Goal: Task Accomplishment & Management: Manage account settings

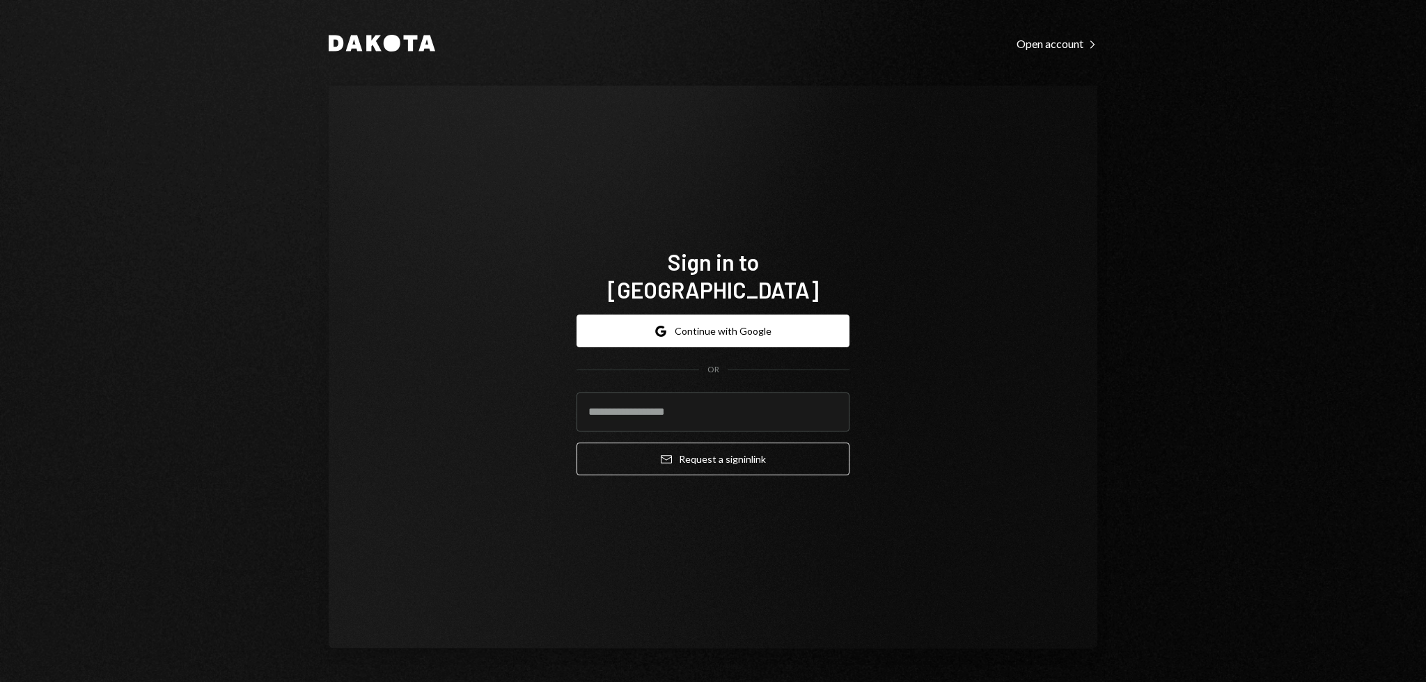
drag, startPoint x: 1248, startPoint y: 305, endPoint x: 1186, endPoint y: 253, distance: 80.6
click at [1154, 273] on div "Dakota Open account Right Caret Sign in to [GEOGRAPHIC_DATA] Google Continue wi…" at bounding box center [713, 341] width 1426 height 682
drag, startPoint x: 1155, startPoint y: 307, endPoint x: 1030, endPoint y: 214, distance: 155.3
click at [1154, 307] on div "Dakota Open account Right Caret Sign in to [GEOGRAPHIC_DATA] Google Continue wi…" at bounding box center [713, 341] width 1426 height 682
drag, startPoint x: 1030, startPoint y: 214, endPoint x: 1010, endPoint y: 201, distance: 25.1
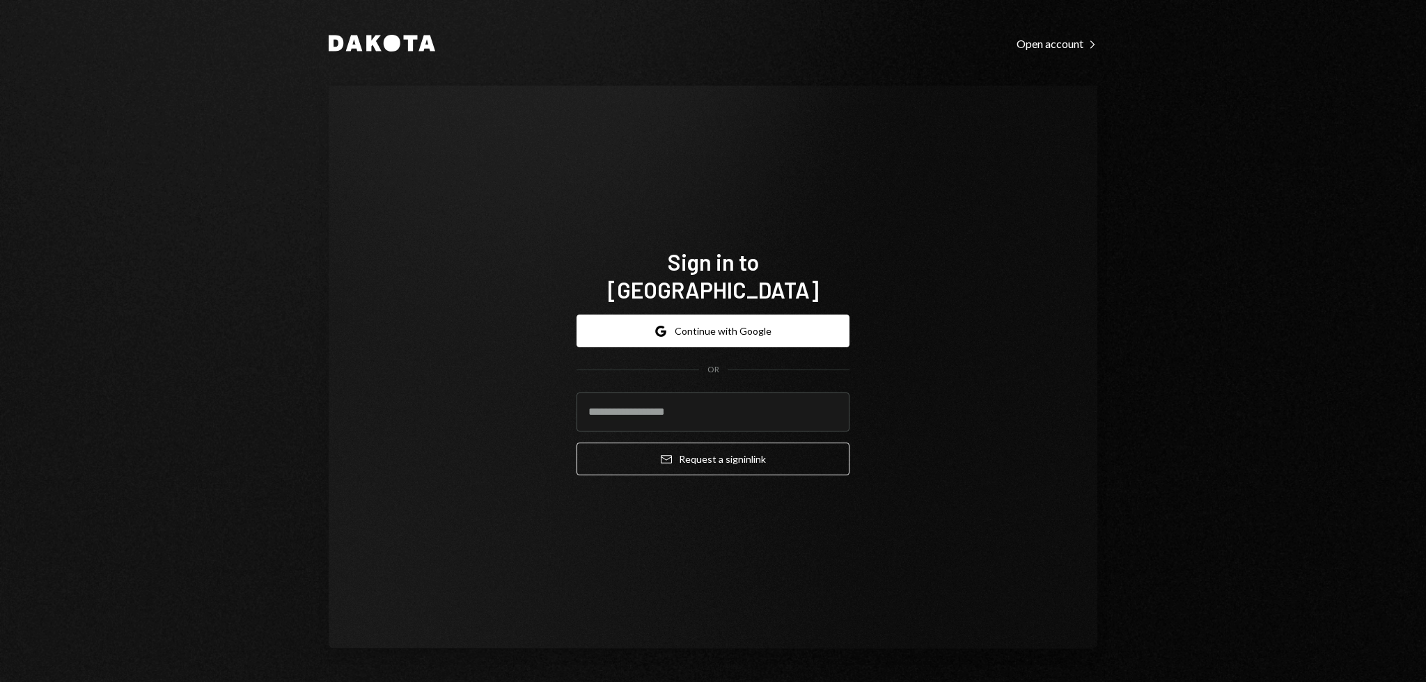
drag, startPoint x: 1010, startPoint y: 201, endPoint x: 993, endPoint y: 199, distance: 16.8
click at [997, 198] on div "Sign in to Dakota Google Continue with Google OR Email Request a sign in link" at bounding box center [713, 367] width 769 height 563
click at [985, 200] on div "Sign in to Dakota Google Continue with Google OR Email Request a sign in link" at bounding box center [713, 367] width 769 height 563
click at [904, 198] on div "Sign in to Dakota Google Continue with Google OR Email Request a sign in link" at bounding box center [713, 367] width 769 height 563
click at [683, 393] on input "email" at bounding box center [712, 412] width 273 height 39
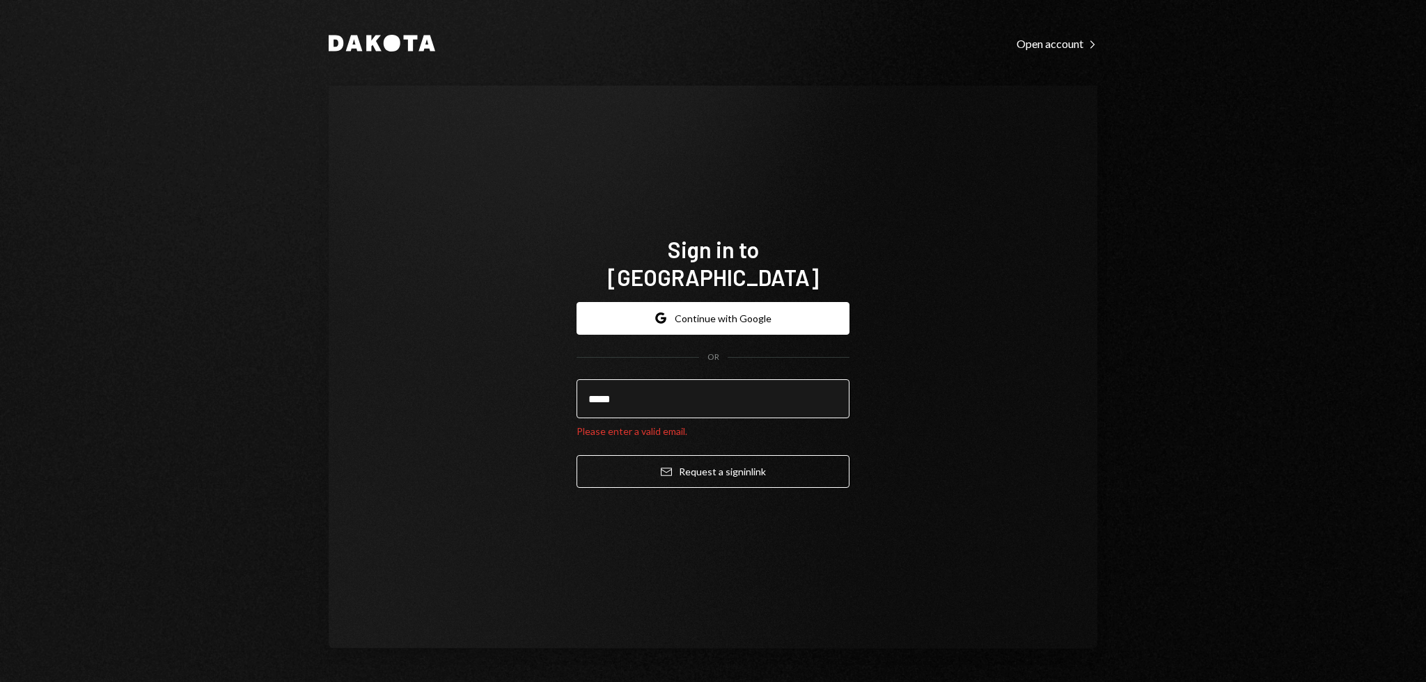
type input "**********"
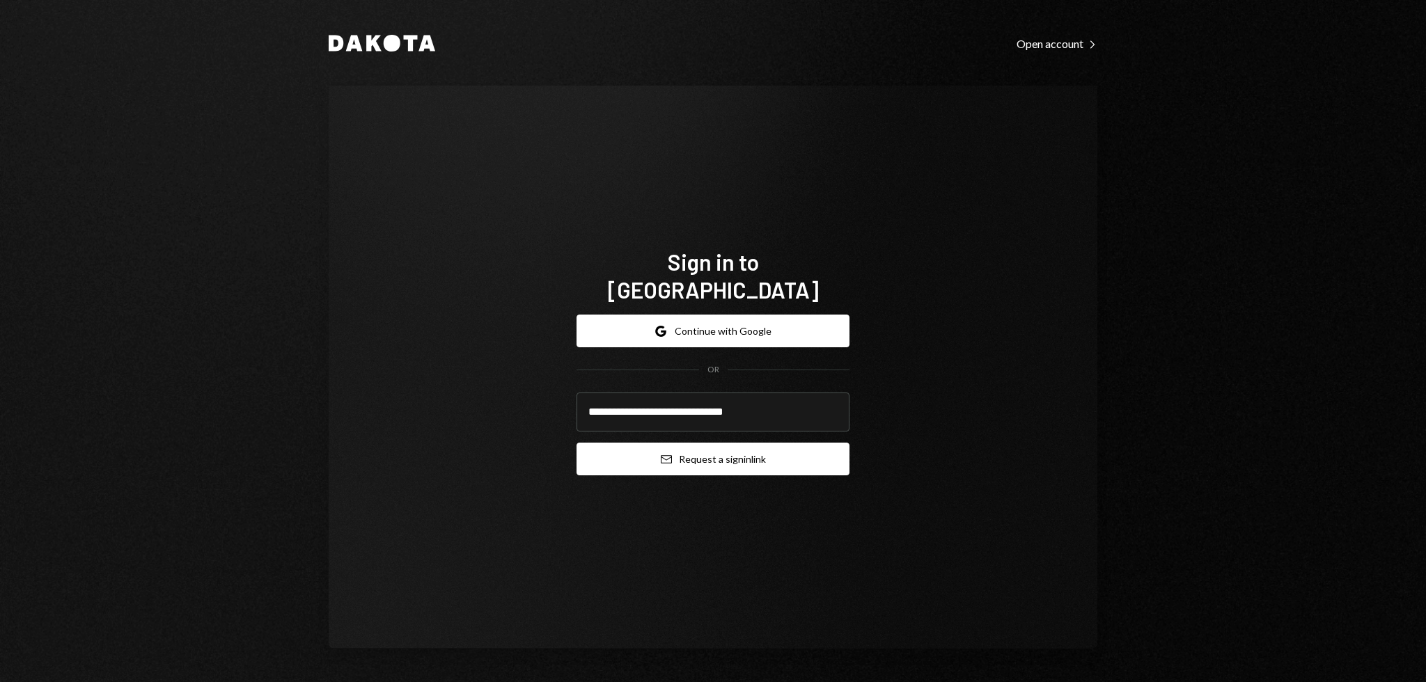
click at [689, 445] on button "Email Request a sign in link" at bounding box center [712, 459] width 273 height 33
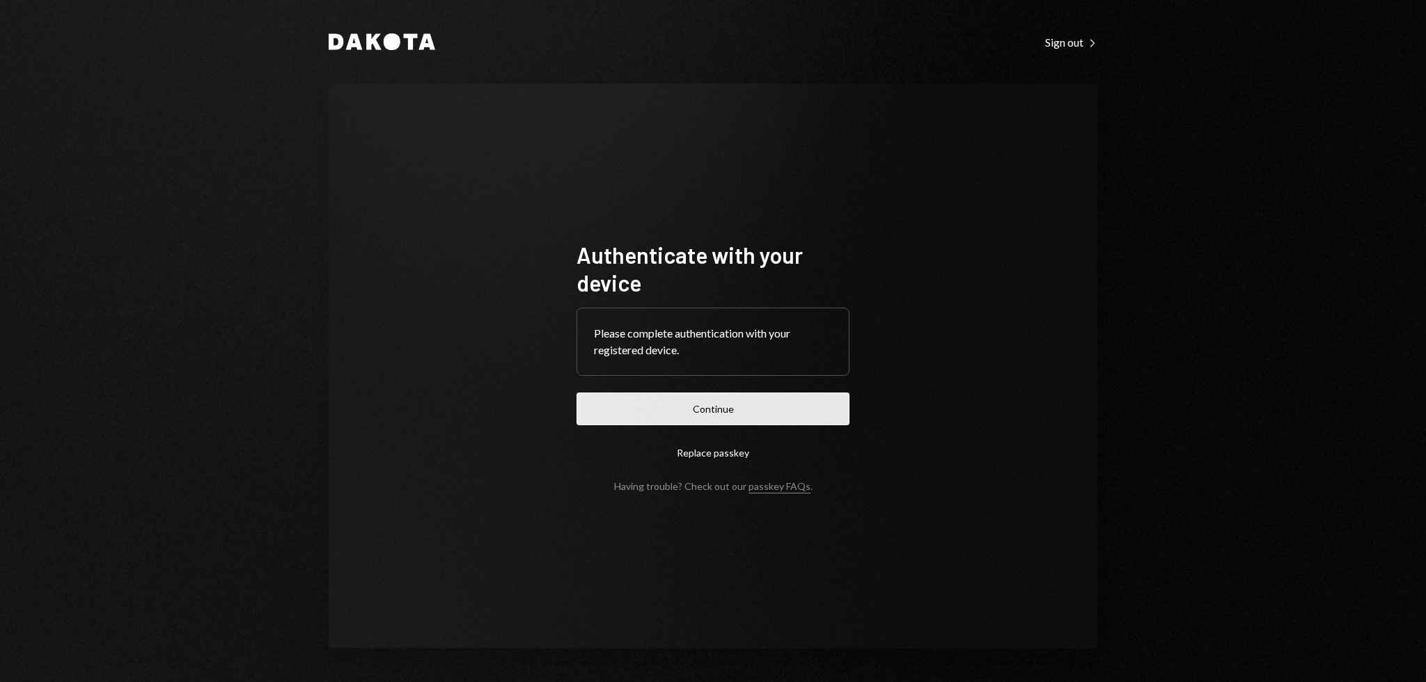
click at [730, 418] on button "Continue" at bounding box center [712, 409] width 273 height 33
